Goal: Transaction & Acquisition: Obtain resource

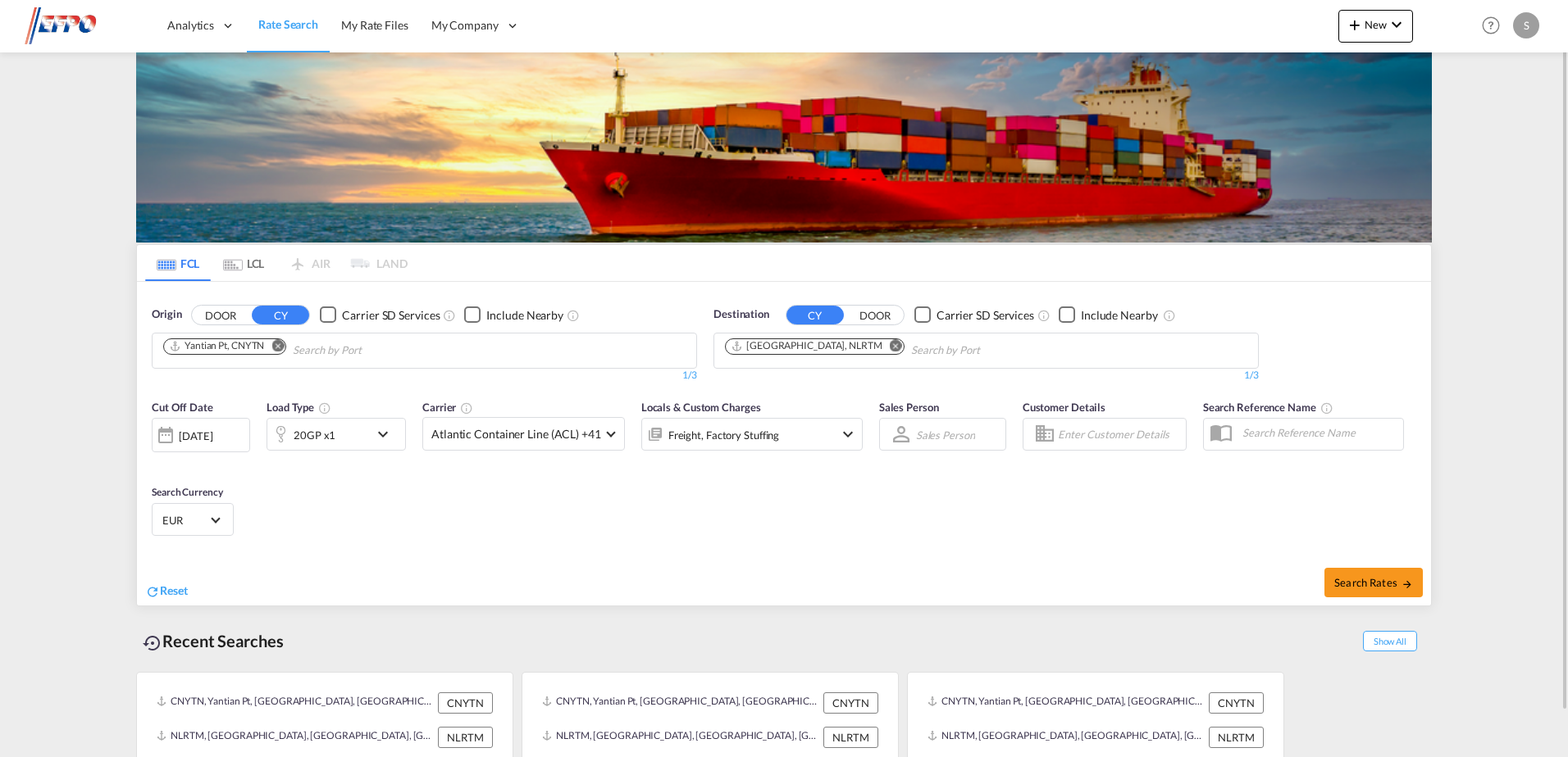
click at [282, 348] on md-icon "Remove" at bounding box center [277, 345] width 12 height 12
click at [258, 356] on body "Analytics Dashboard Reports Rate Search My Rate Files My Company" at bounding box center [784, 378] width 1568 height 757
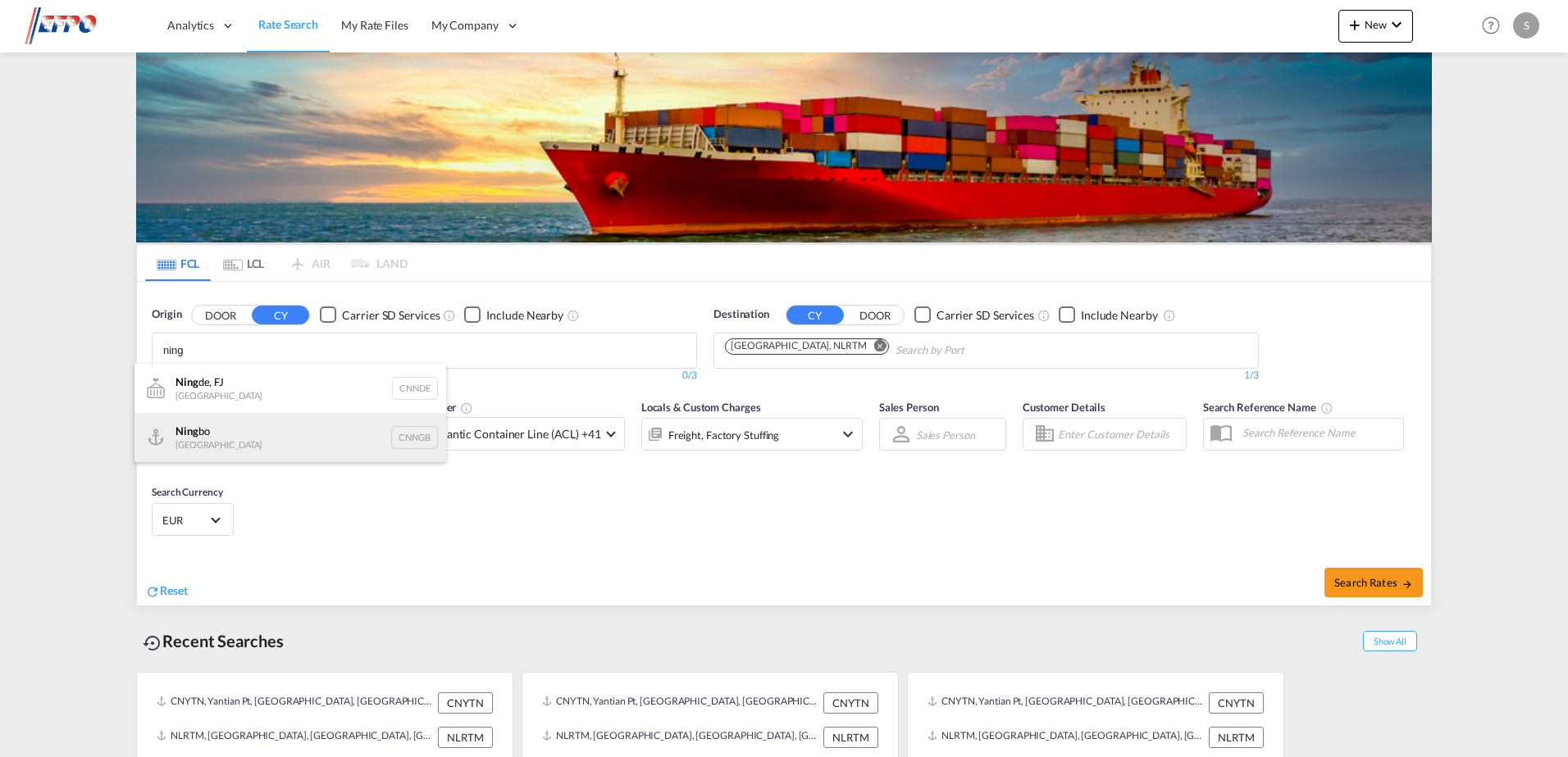
type input "ning"
click at [215, 426] on div "Ning bo China CNNGB" at bounding box center [291, 437] width 312 height 50
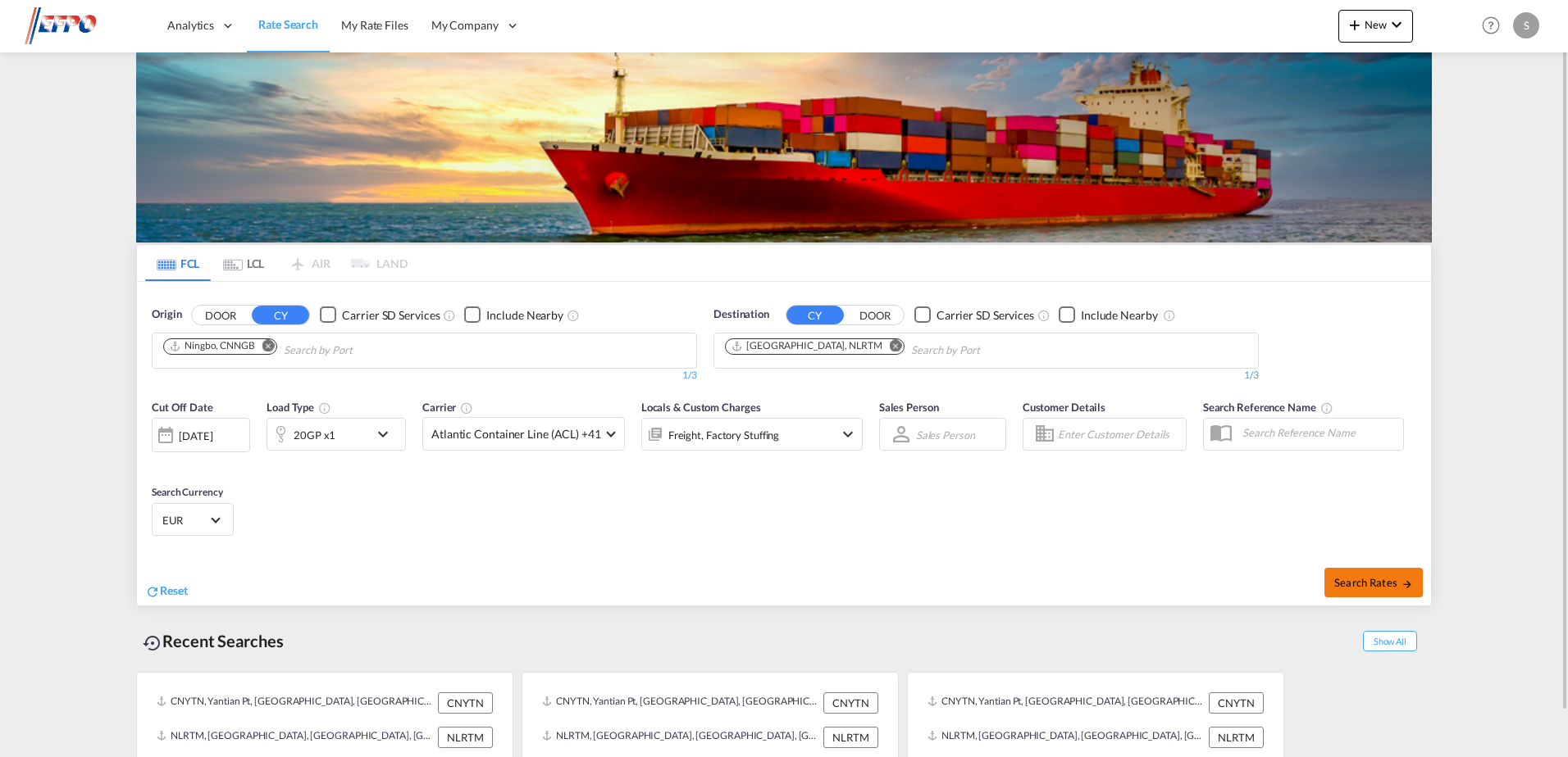
click at [1384, 586] on span "Search Rates" at bounding box center [1373, 583] width 79 height 13
type input "CNNGB to NLRTM / [DATE]"
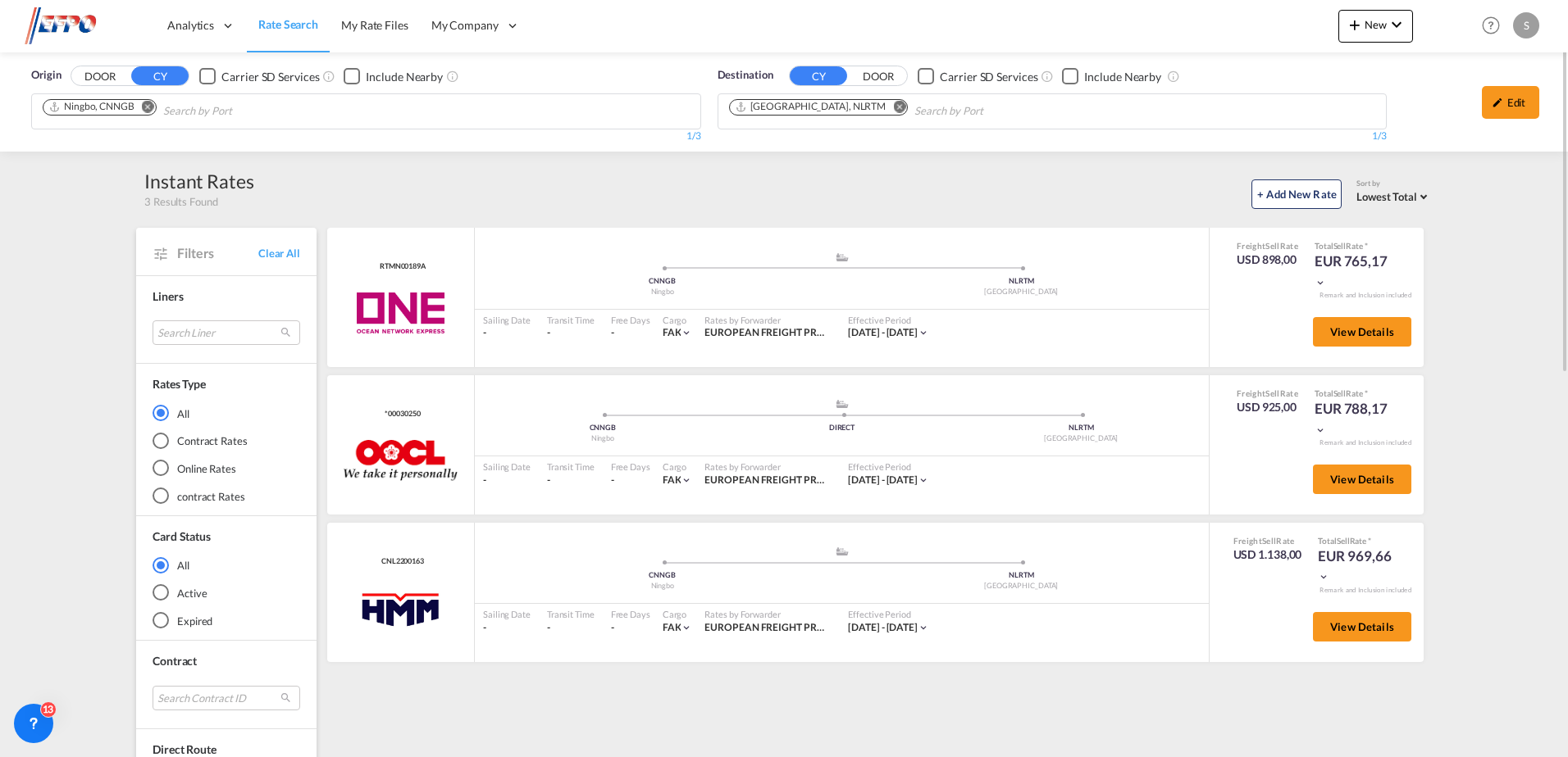
click at [1494, 100] on md-icon "icon-pencil" at bounding box center [1496, 102] width 12 height 12
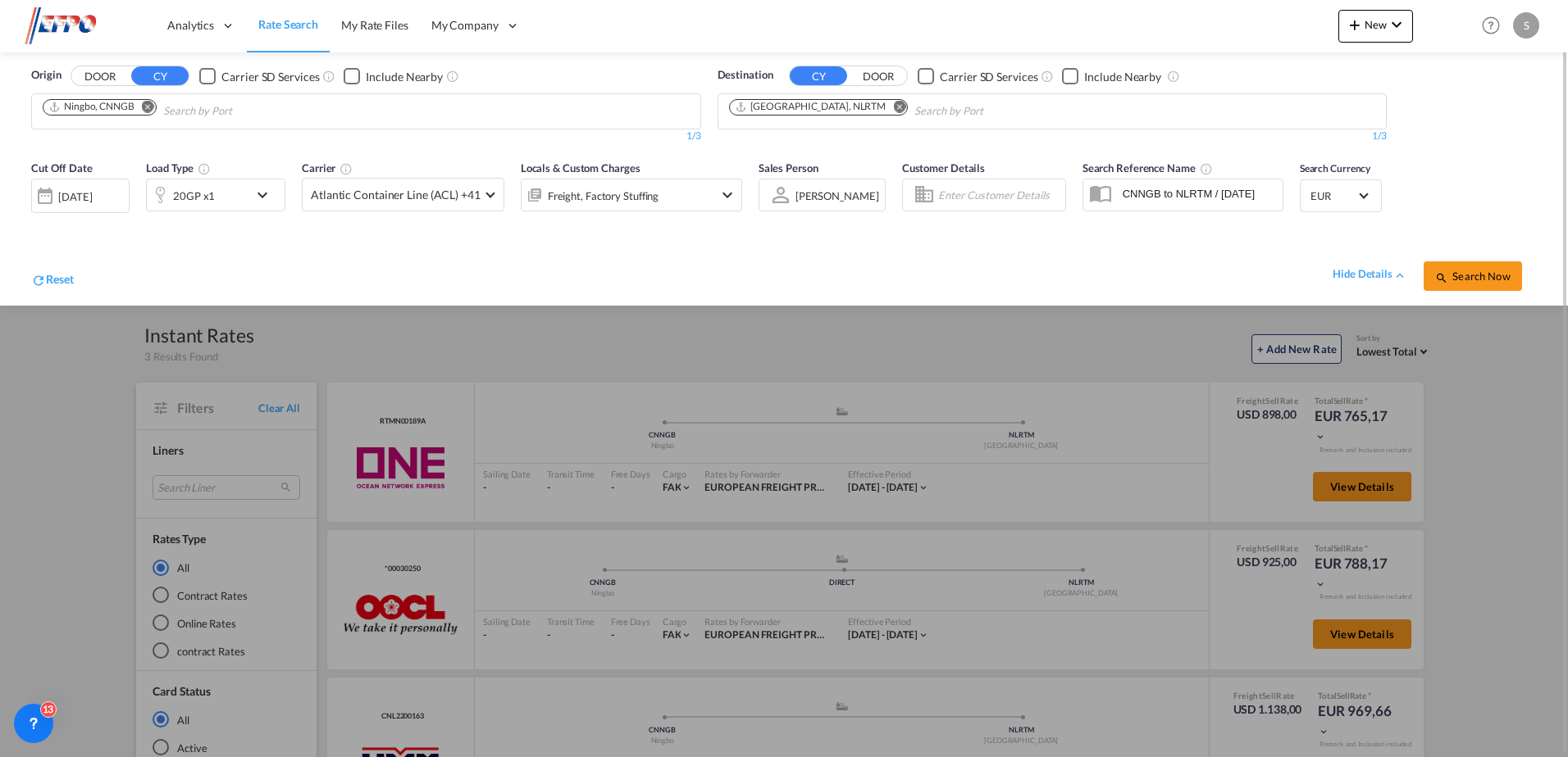
click at [273, 203] on md-icon "icon-chevron-down" at bounding box center [266, 195] width 27 height 19
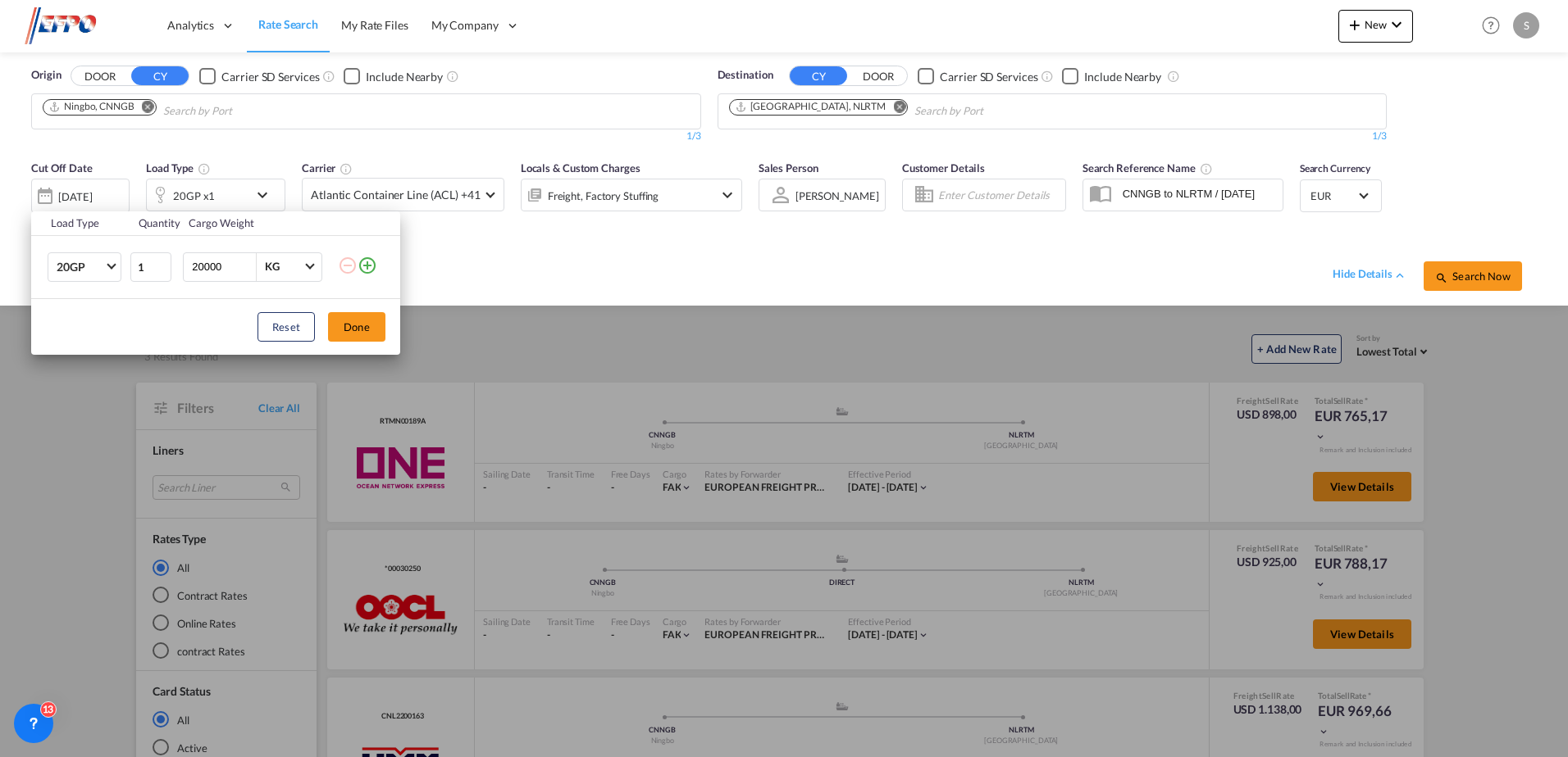
click at [127, 272] on td "20GP 20GP 40GP 40HC 45HC 20RE 40RE 40HR 20OT 40OT 20FR 40FR 40NR 20NR 45S 20TK …" at bounding box center [80, 266] width 97 height 63
click at [101, 274] on span "20GP" at bounding box center [81, 267] width 48 height 17
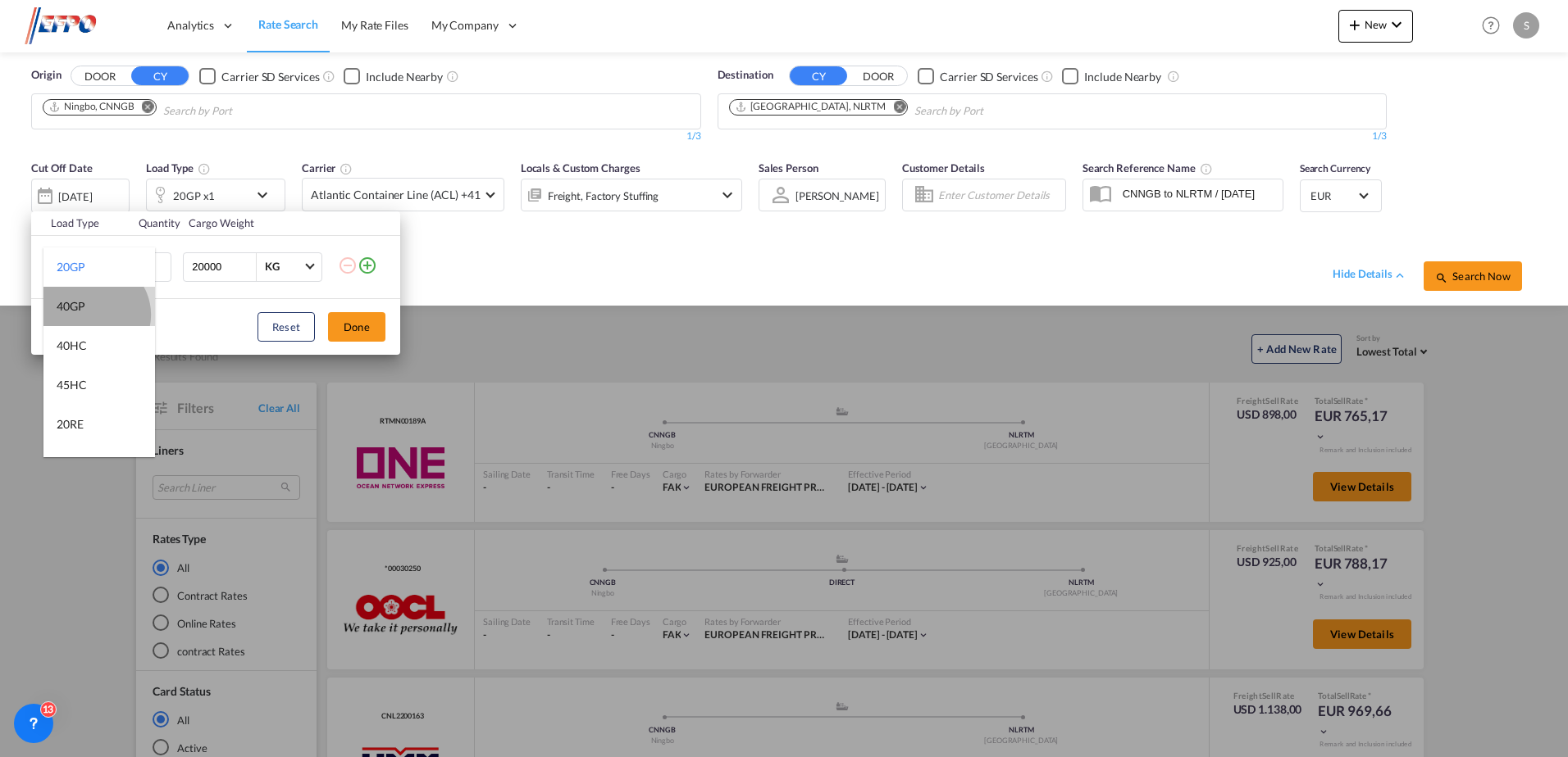
drag, startPoint x: 94, startPoint y: 314, endPoint x: 108, endPoint y: 316, distance: 14.1
click at [94, 314] on md-option "40GP" at bounding box center [99, 306] width 112 height 39
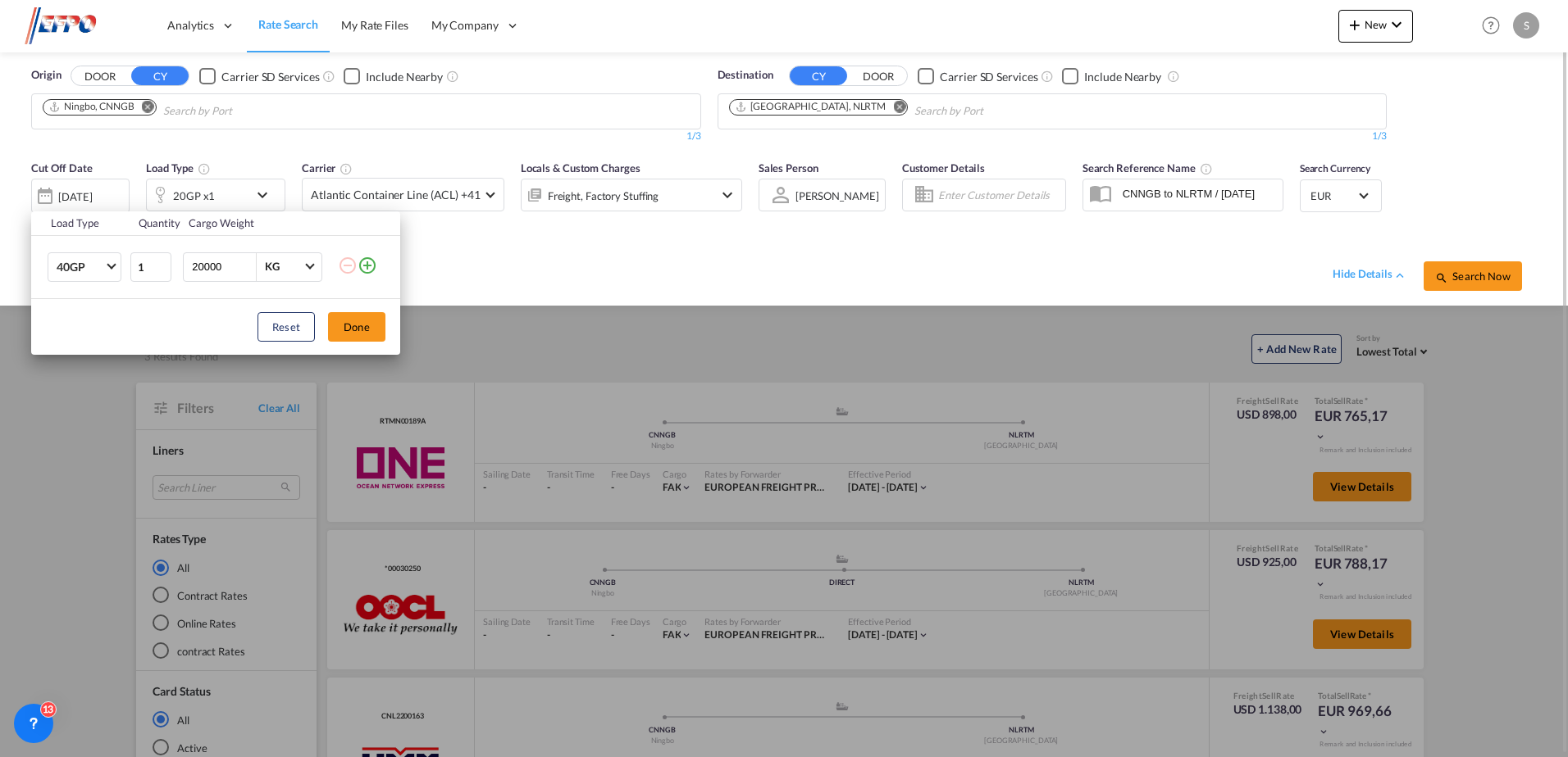
click at [351, 328] on button "Done" at bounding box center [356, 327] width 58 height 29
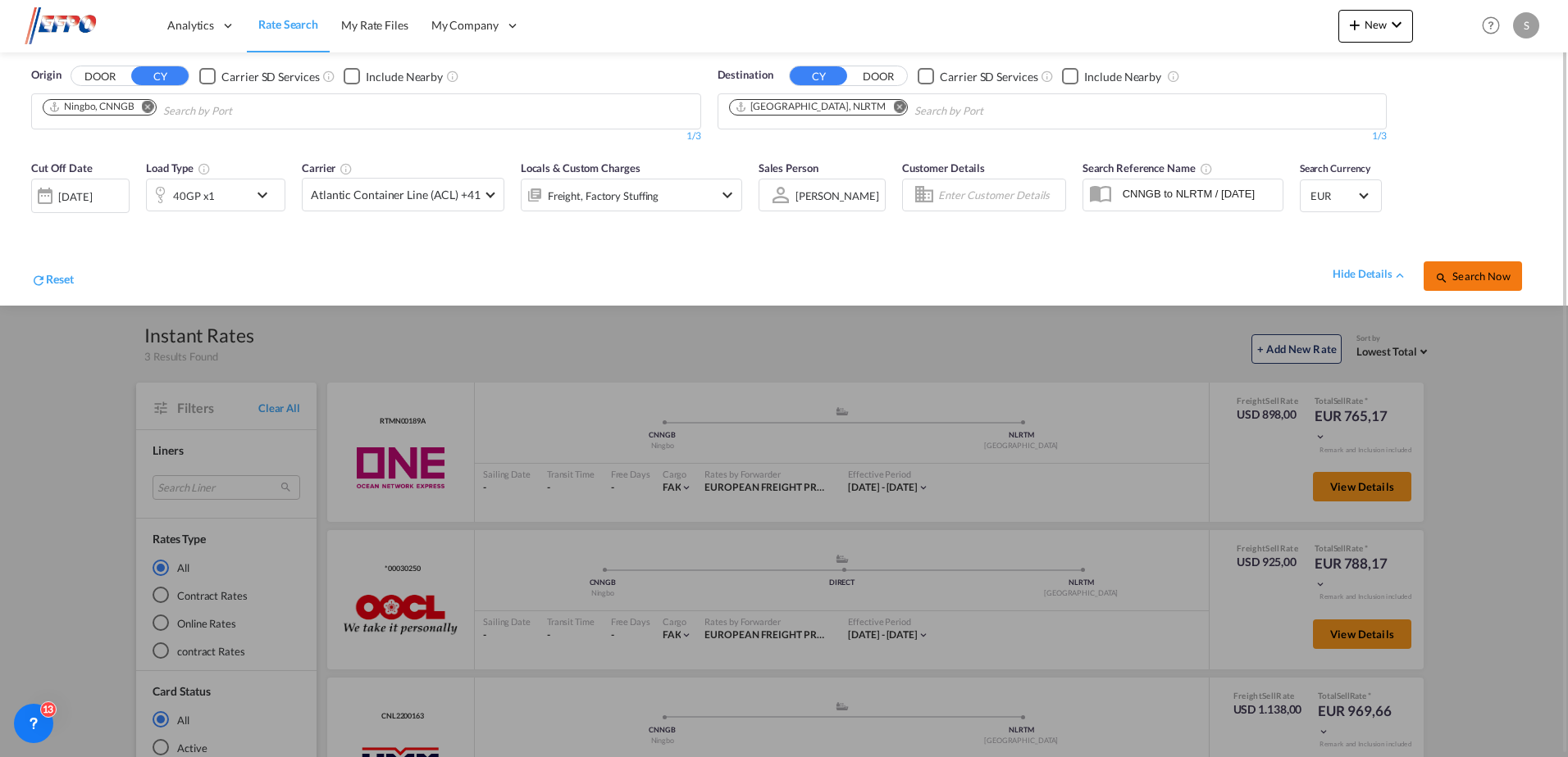
click at [1495, 266] on button "Search Now" at bounding box center [1472, 275] width 98 height 29
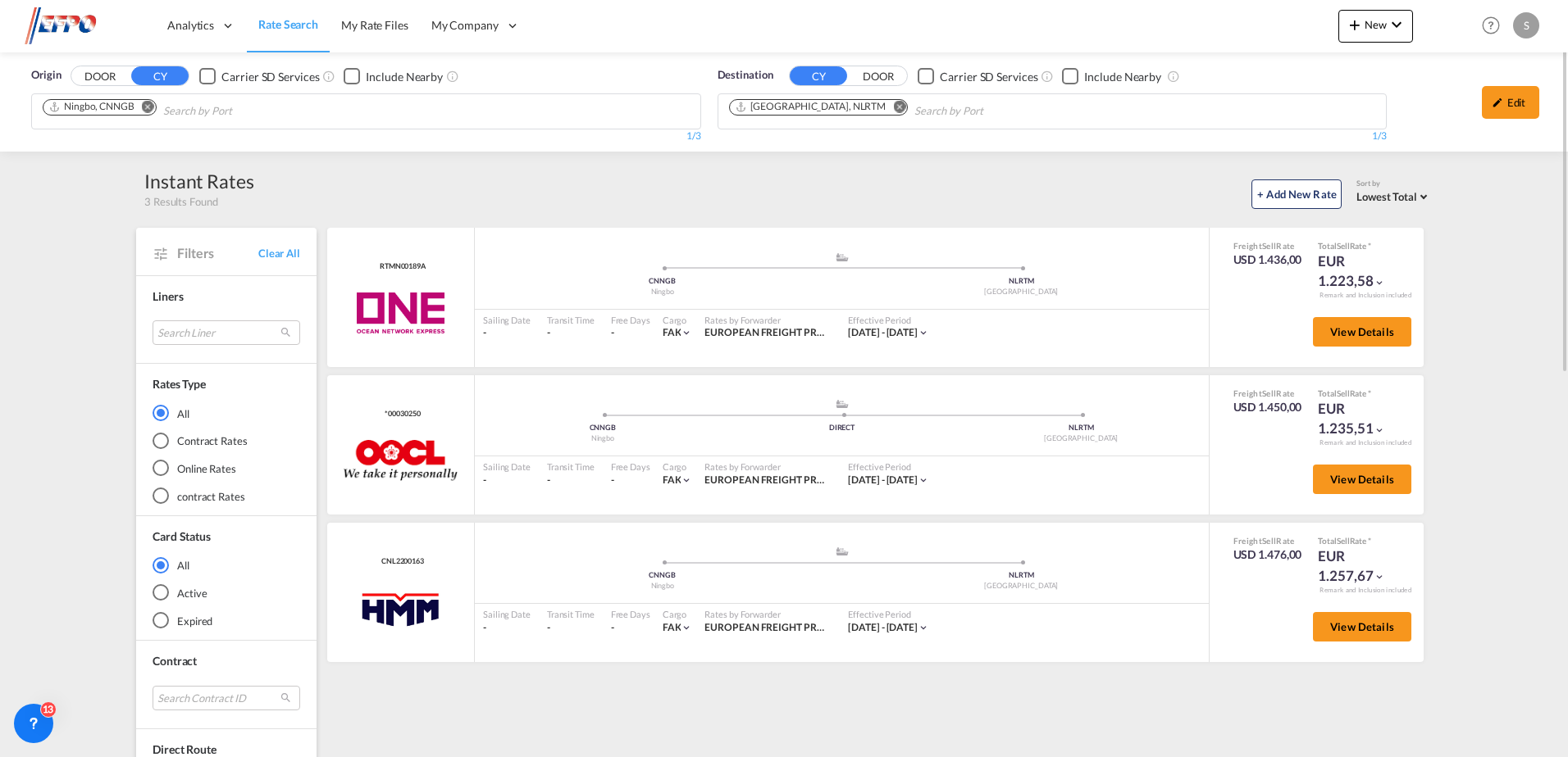
drag, startPoint x: 1505, startPoint y: 102, endPoint x: 1493, endPoint y: 103, distance: 12.0
click at [1505, 102] on div "Edit" at bounding box center [1510, 102] width 58 height 33
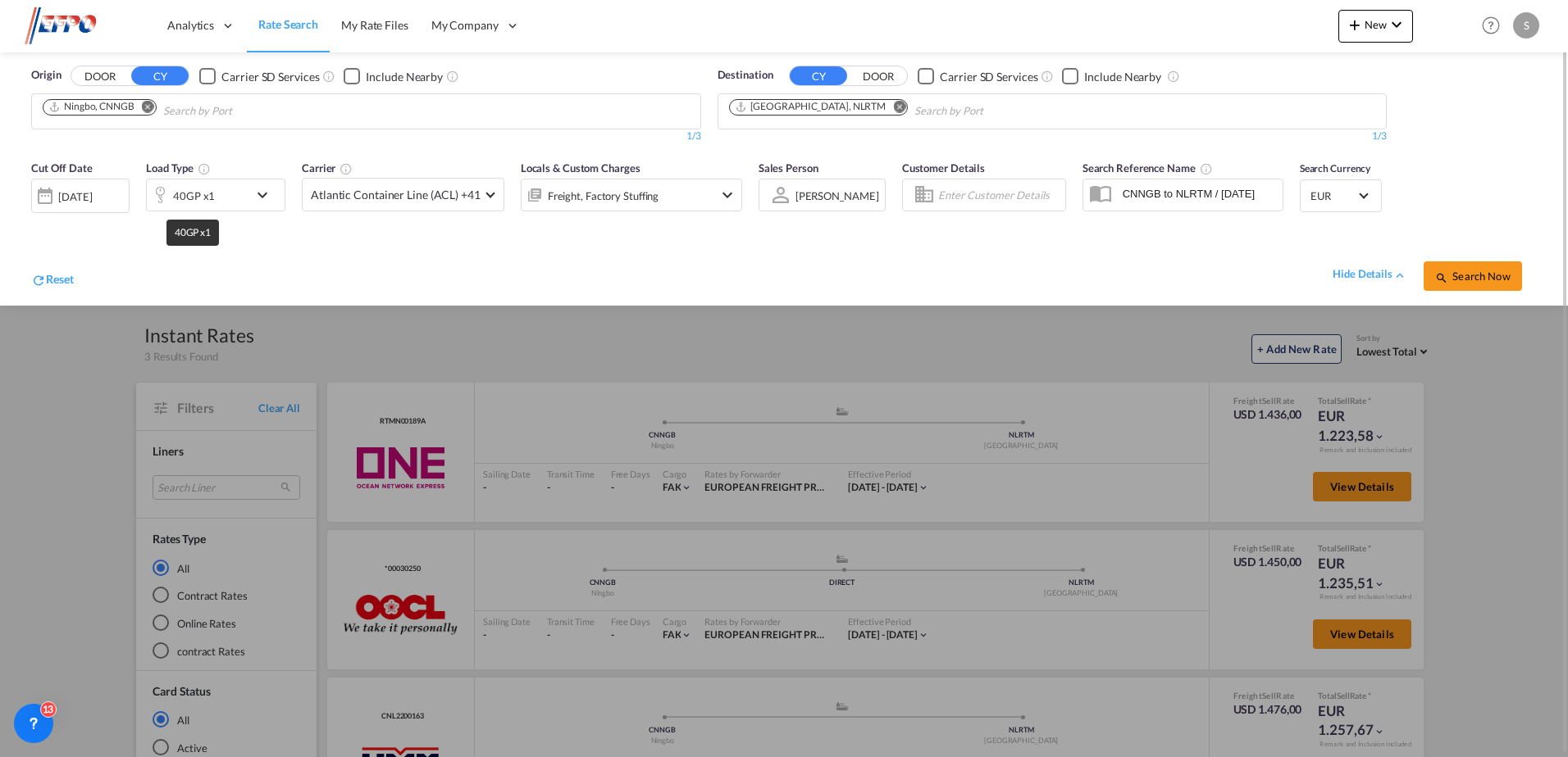
click at [201, 195] on div "40GP x1" at bounding box center [193, 196] width 42 height 23
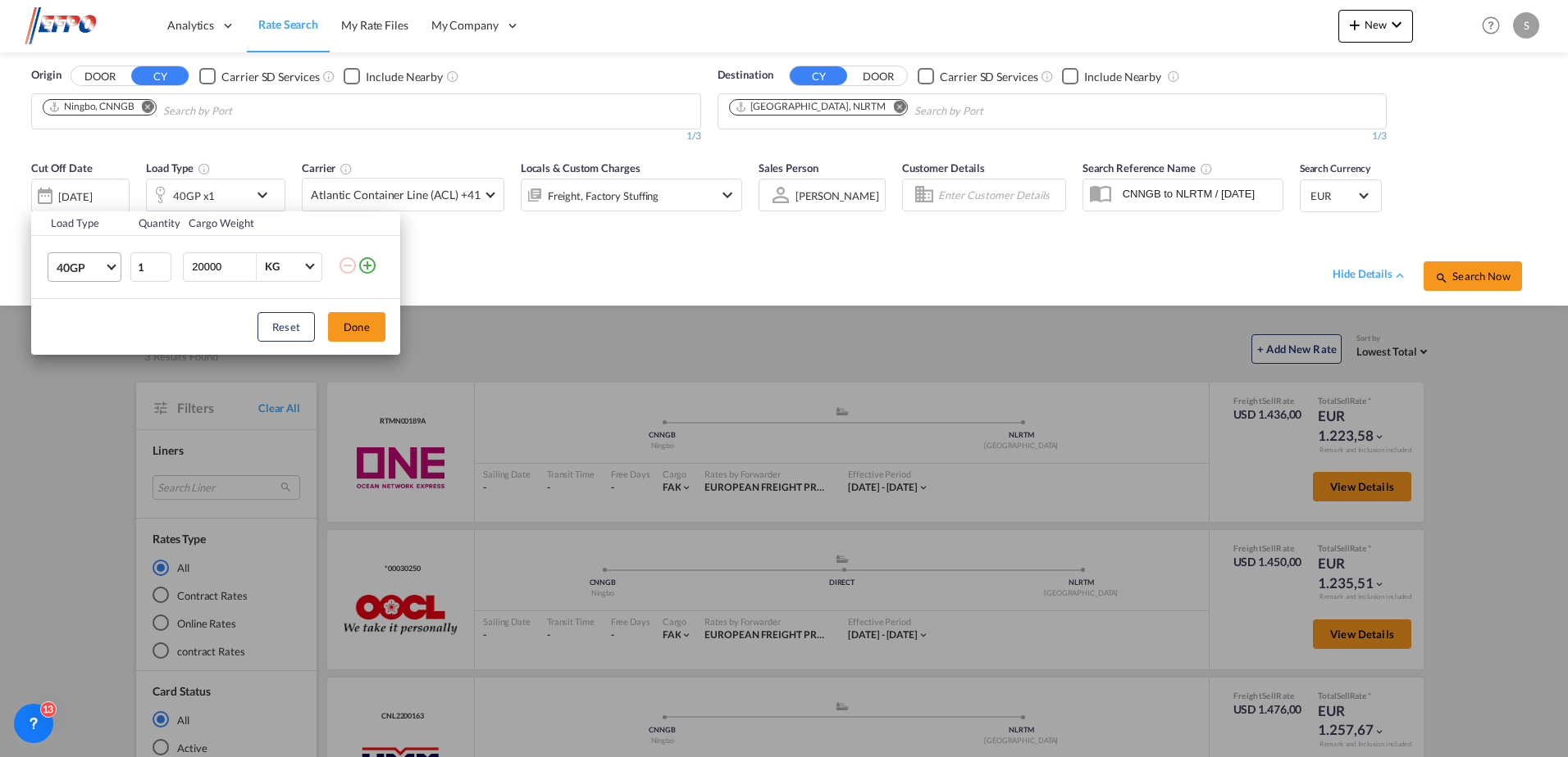
click at [105, 281] on md-select-value "40GP" at bounding box center [88, 266] width 66 height 27
click at [104, 303] on md-option "40HC" at bounding box center [99, 306] width 112 height 39
click at [360, 339] on button "Done" at bounding box center [356, 327] width 58 height 29
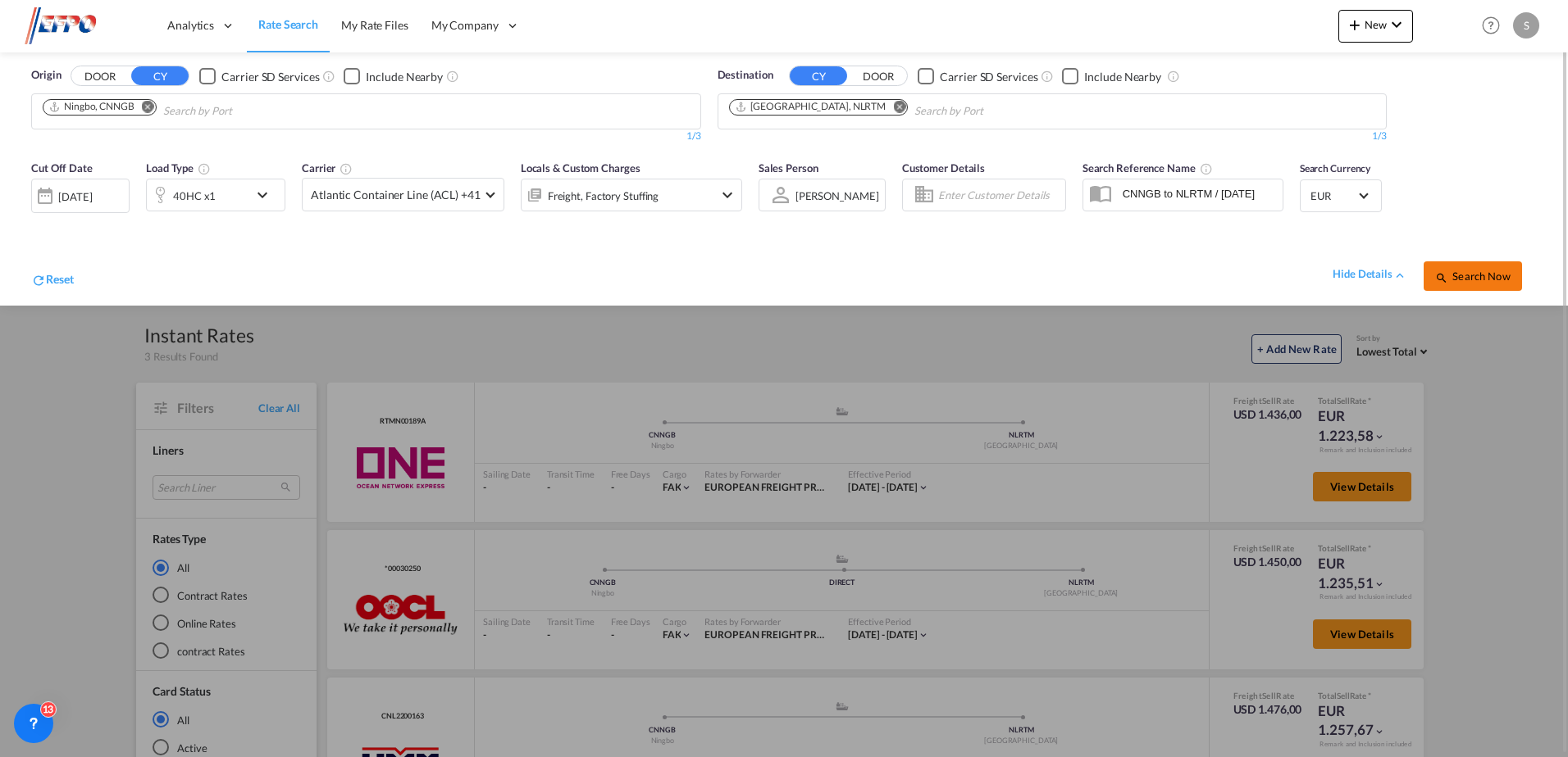
click at [1486, 286] on button "Search Now" at bounding box center [1472, 275] width 98 height 29
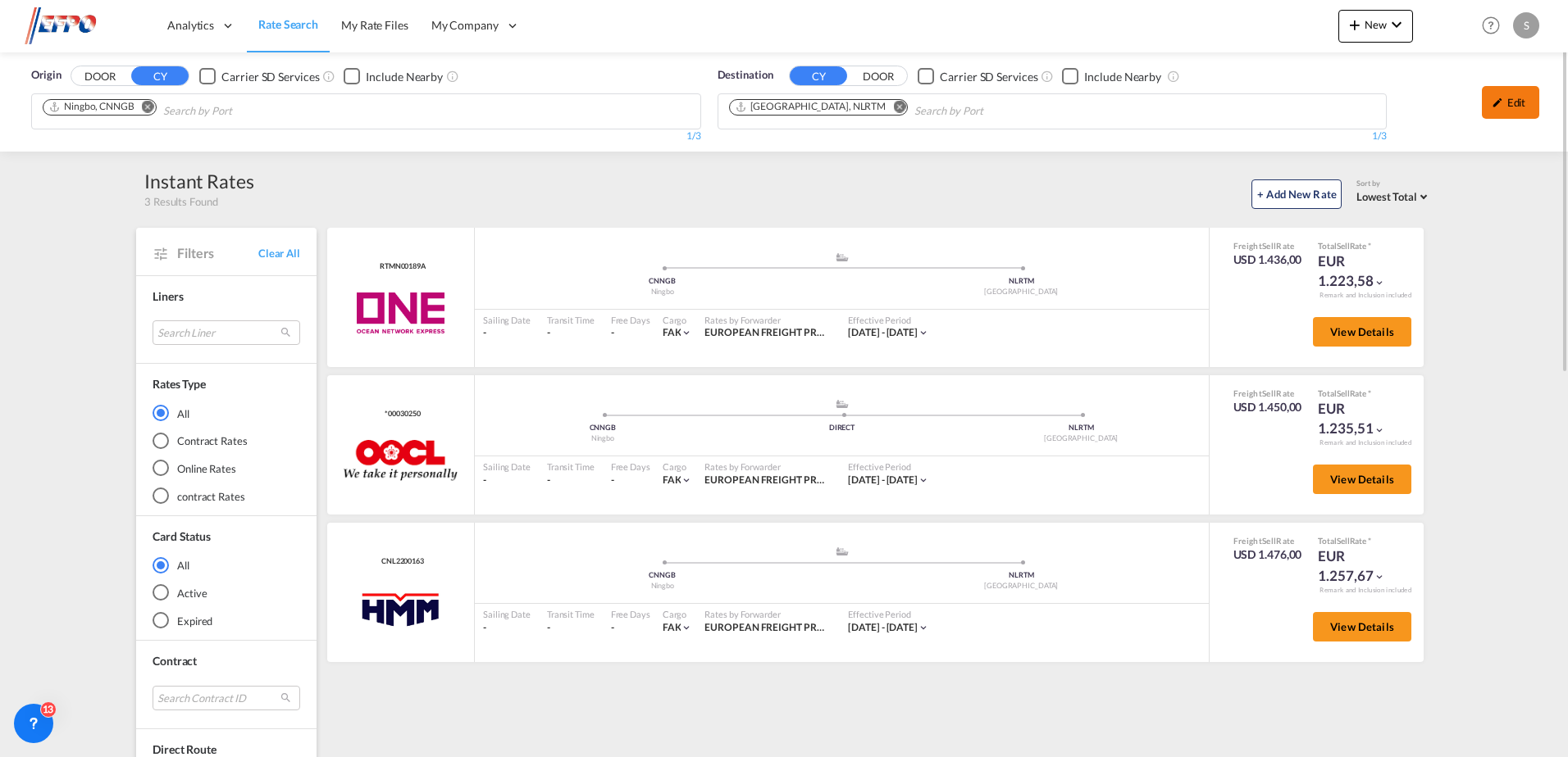
click at [1533, 109] on div "Edit" at bounding box center [1510, 102] width 58 height 33
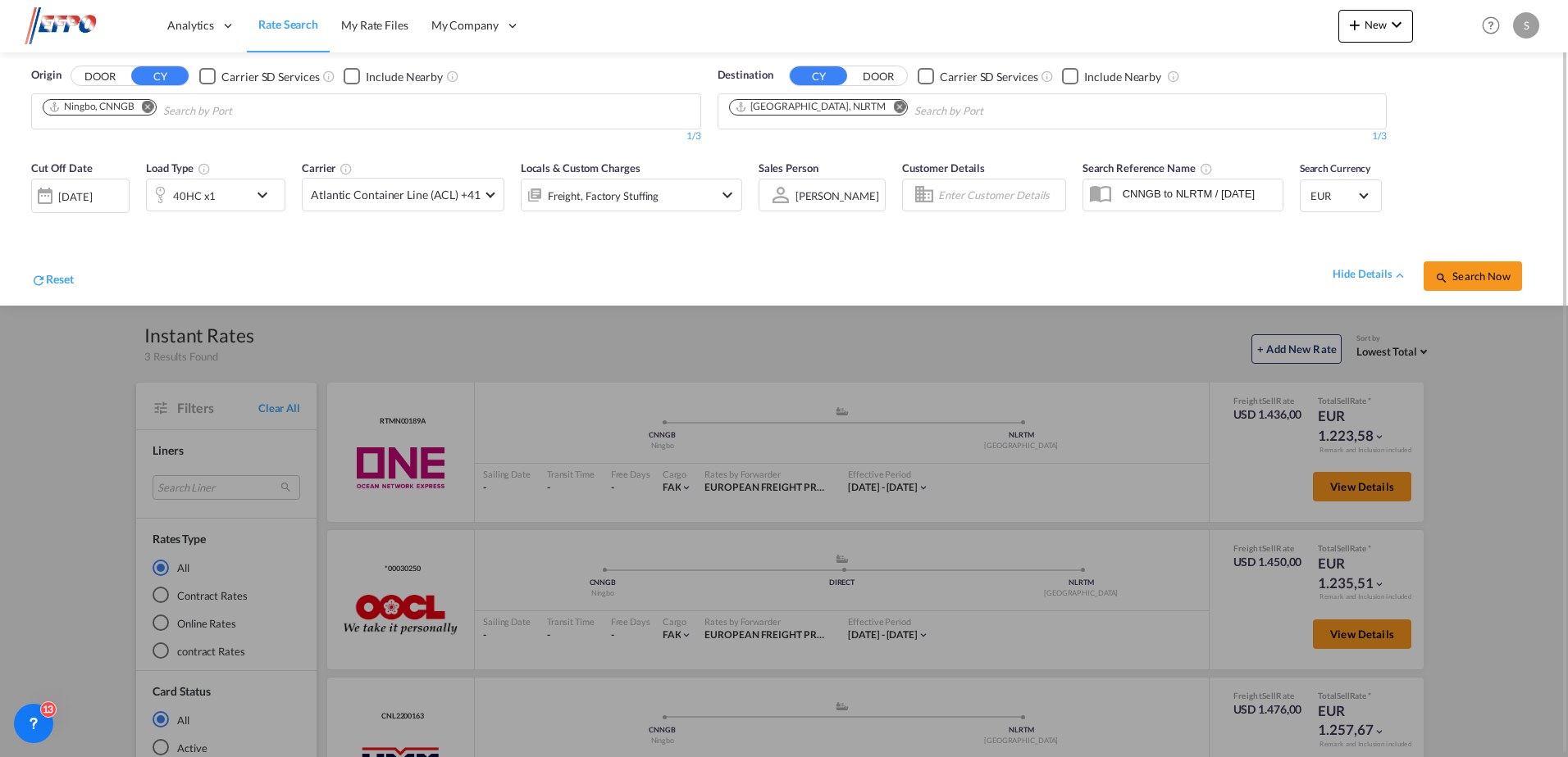
click at [1457, 545] on div at bounding box center [784, 378] width 1568 height 757
